Goal: Task Accomplishment & Management: Manage account settings

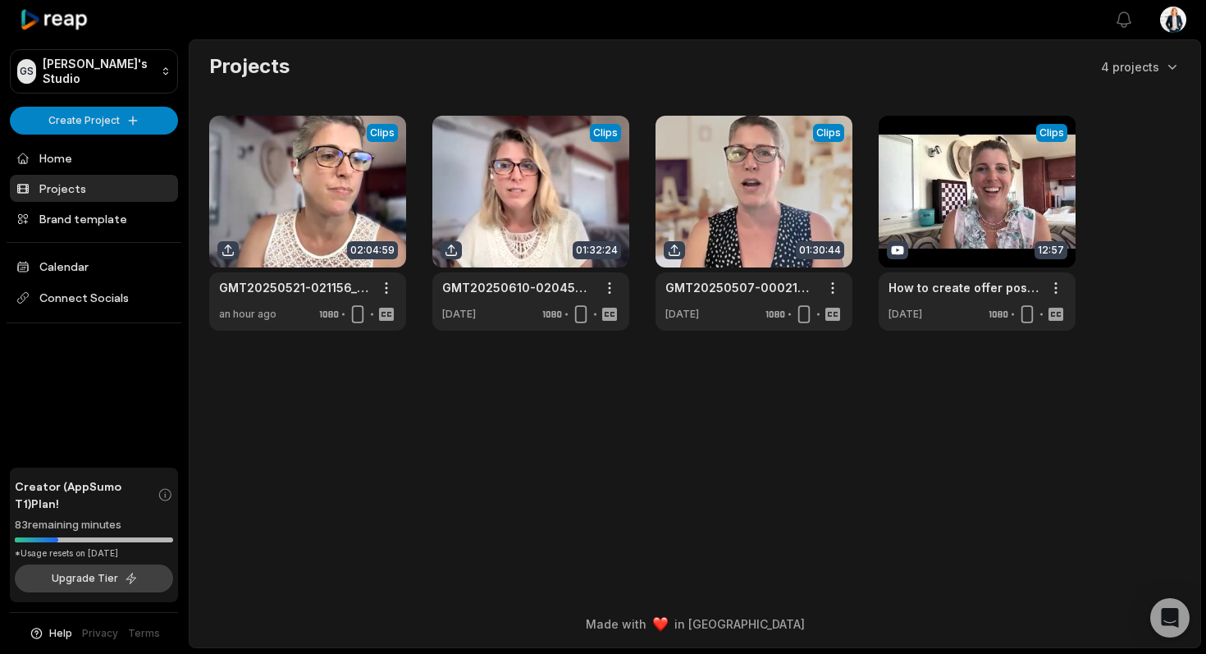
click at [101, 579] on button "Upgrade Tier" at bounding box center [94, 578] width 158 height 28
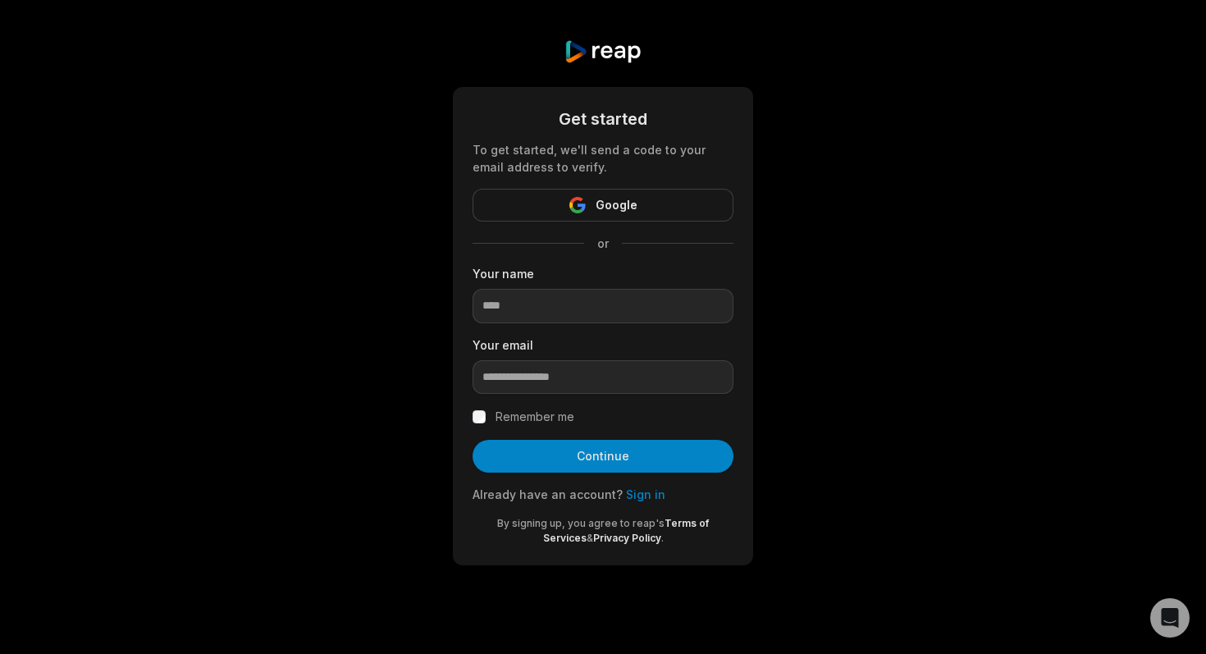
click at [637, 498] on link "Sign in" at bounding box center [645, 494] width 39 height 14
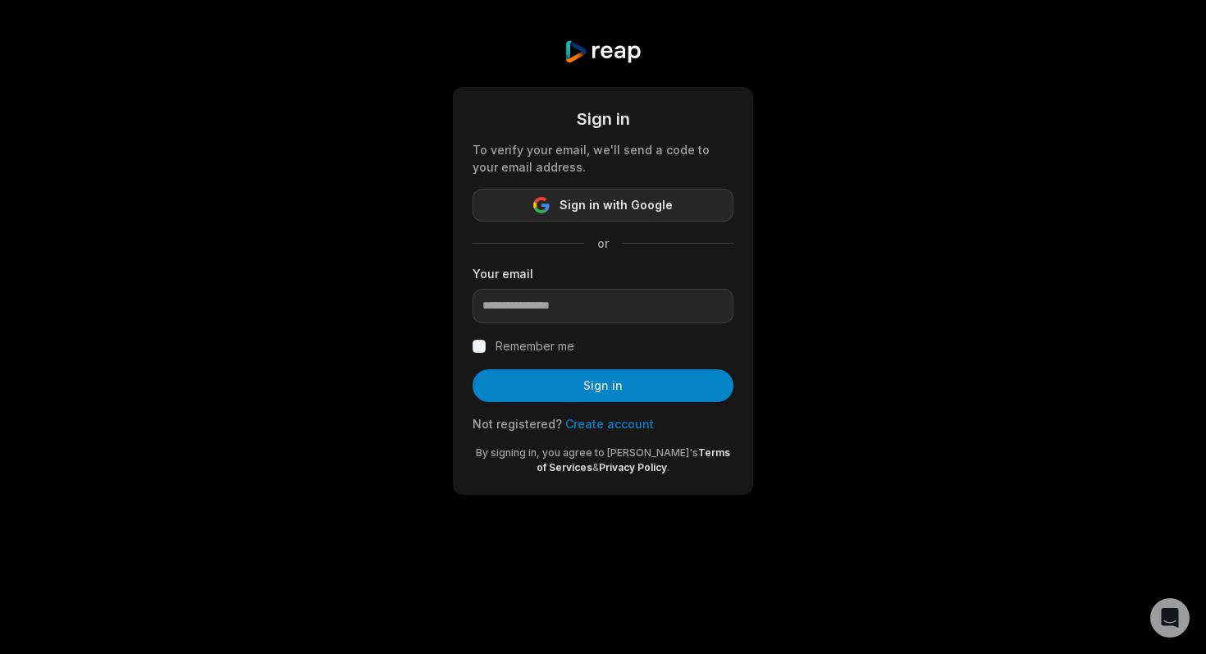
click at [618, 205] on span "Sign in with Google" at bounding box center [616, 205] width 113 height 20
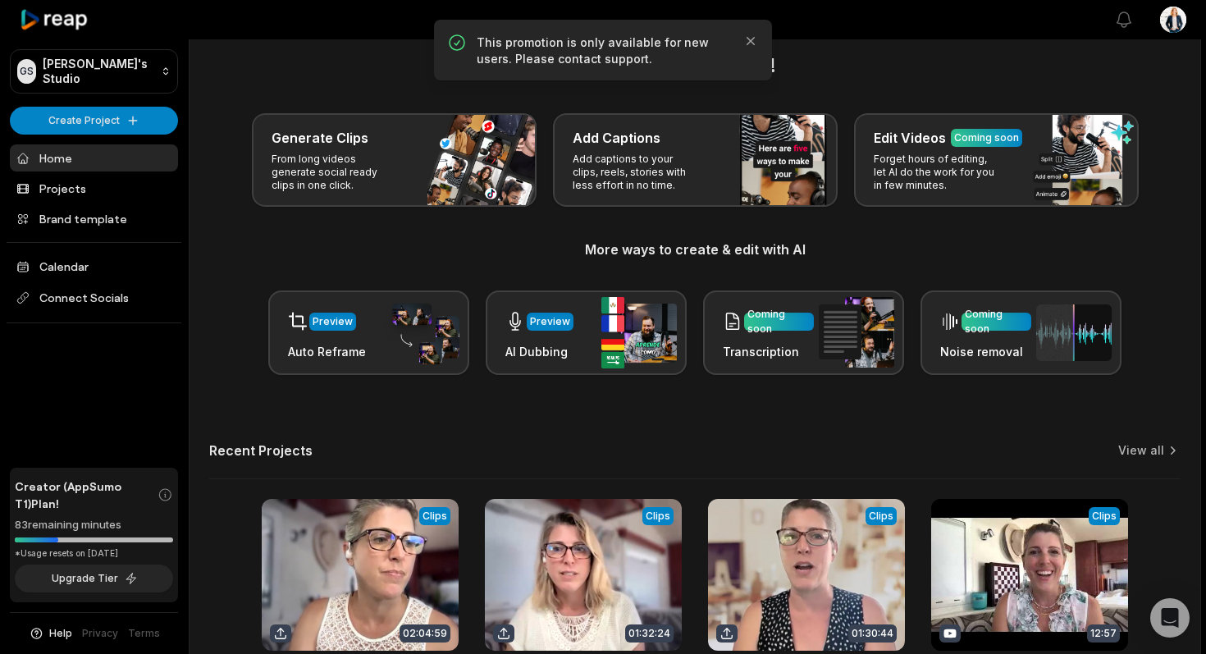
scroll to position [24, 0]
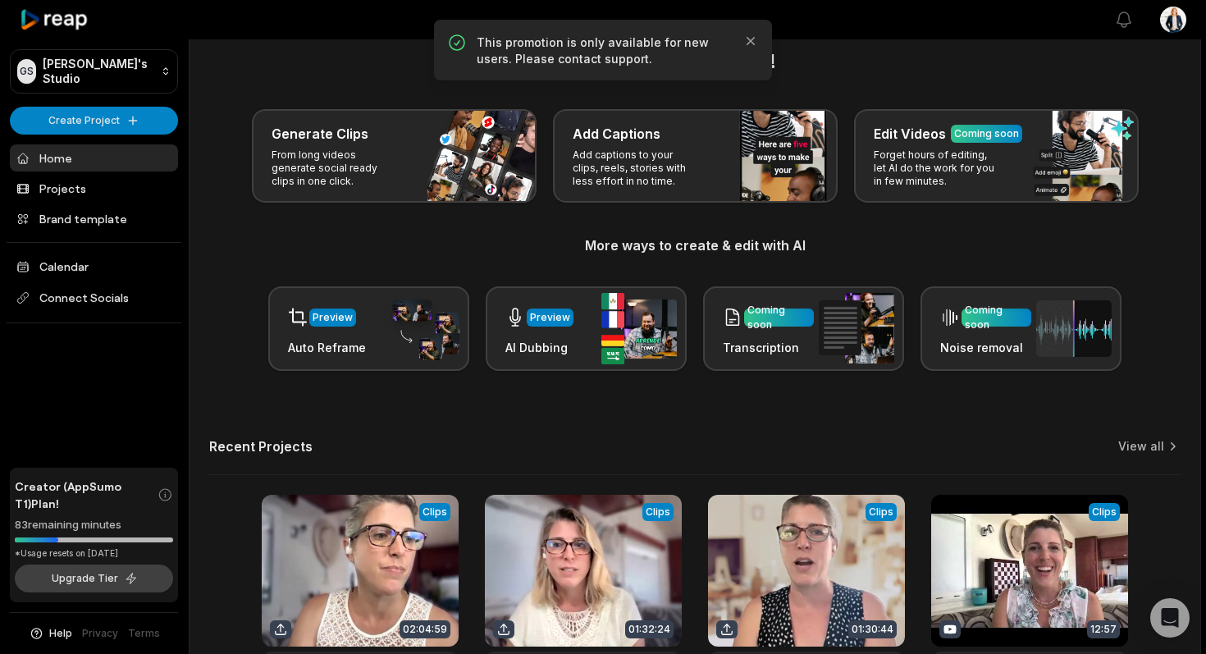
click at [98, 578] on button "Upgrade Tier" at bounding box center [94, 578] width 158 height 28
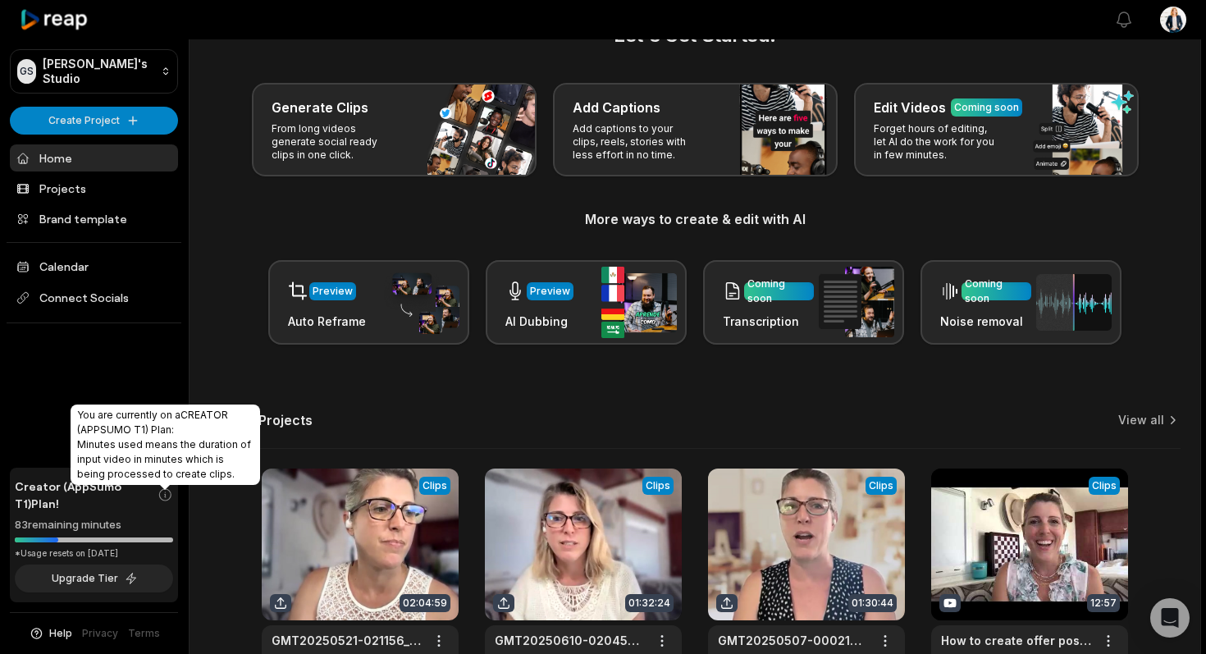
scroll to position [53, 0]
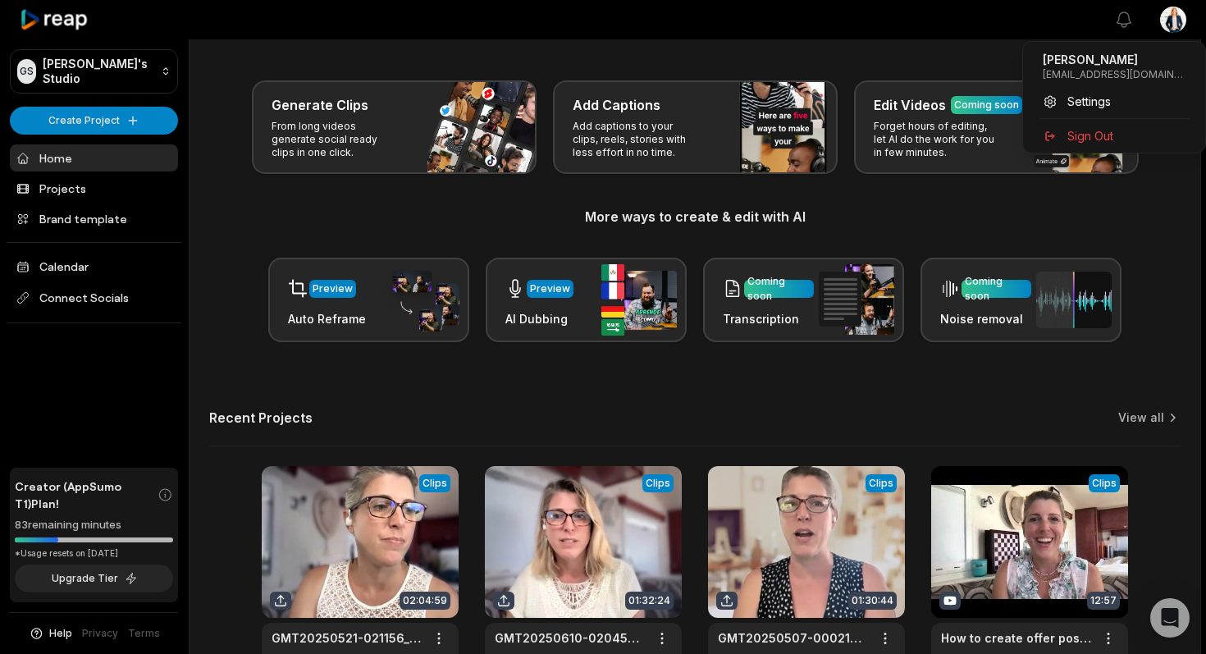
click at [1175, 17] on html "GS Georgina's Studio Create Project Home Projects Brand template Calendar Conne…" at bounding box center [603, 274] width 1206 height 654
